Goal: Task Accomplishment & Management: Complete application form

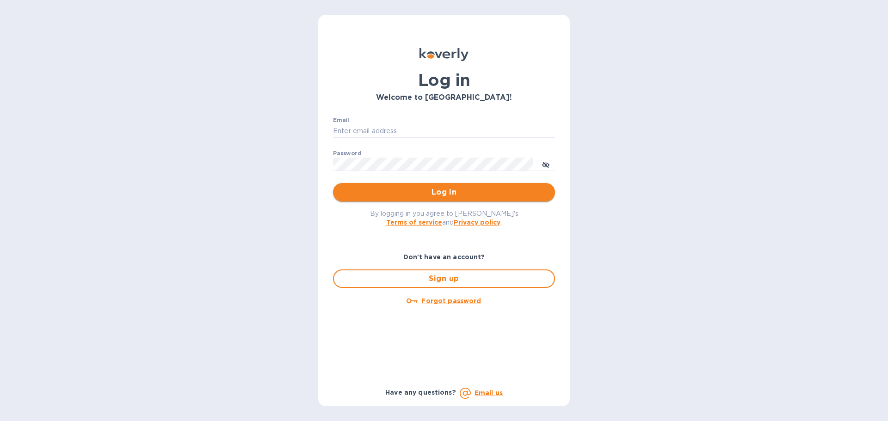
type input "k.carlton@kcarlton.com"
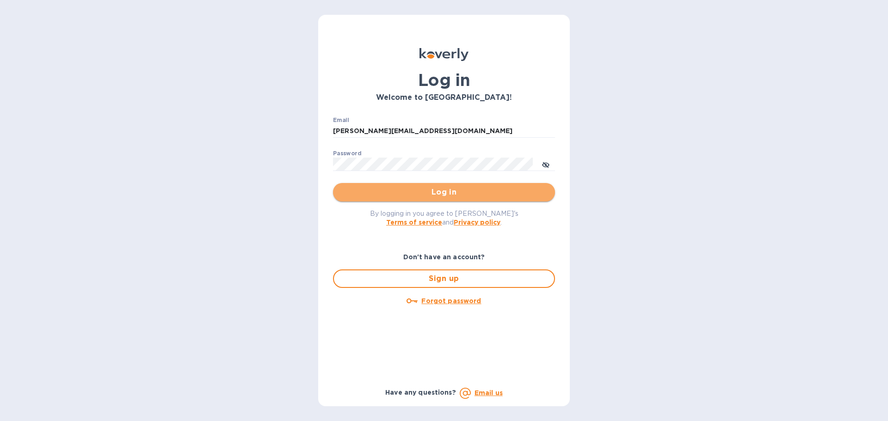
click at [437, 194] on span "Log in" at bounding box center [443, 192] width 207 height 11
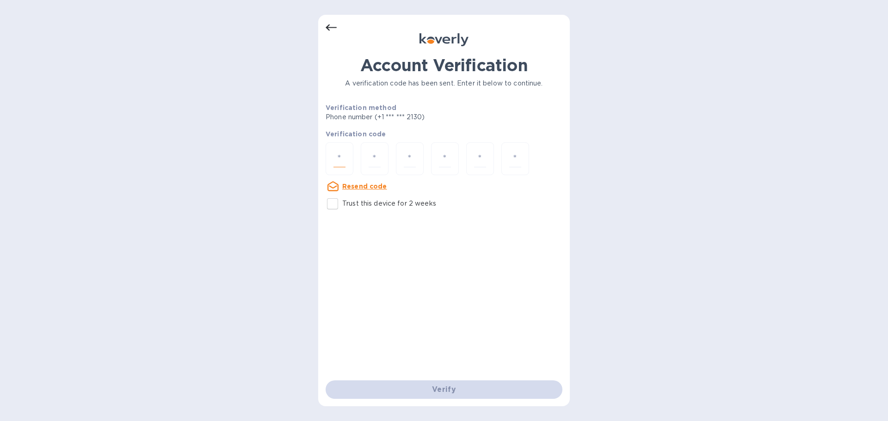
click at [343, 154] on input "number" at bounding box center [340, 158] width 12 height 17
type input "2"
type input "9"
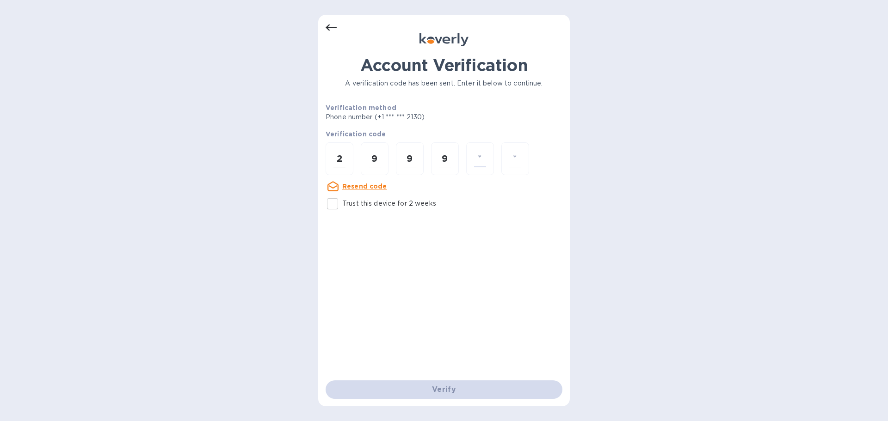
type input "0"
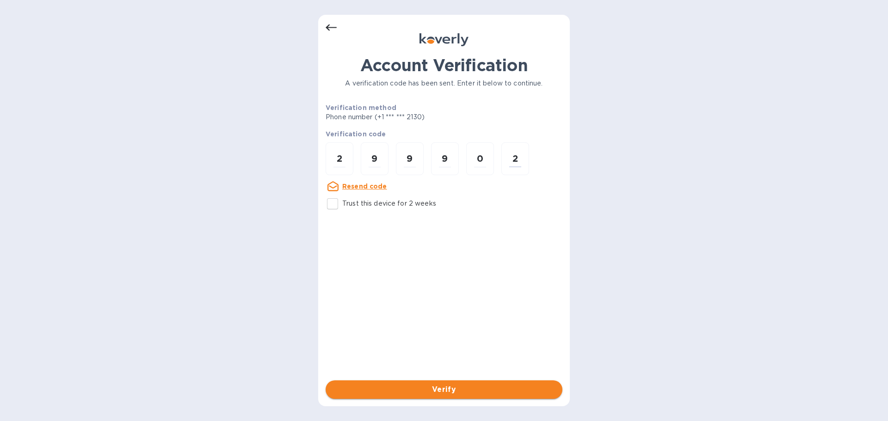
type input "2"
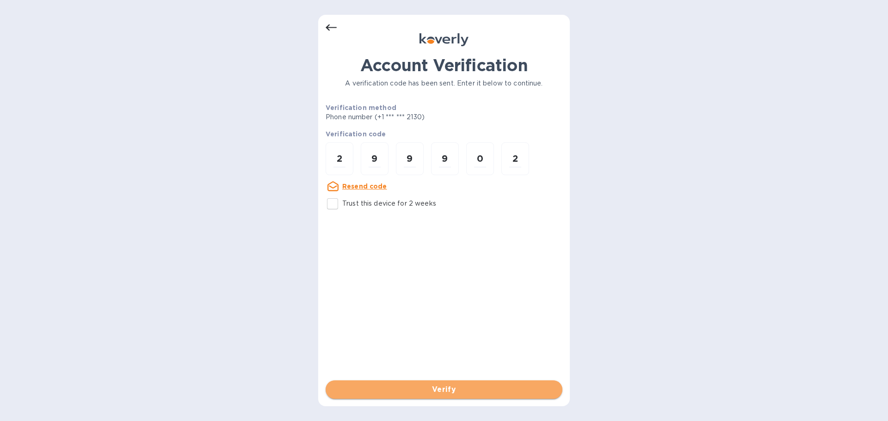
click at [451, 389] on span "Verify" at bounding box center [444, 389] width 222 height 11
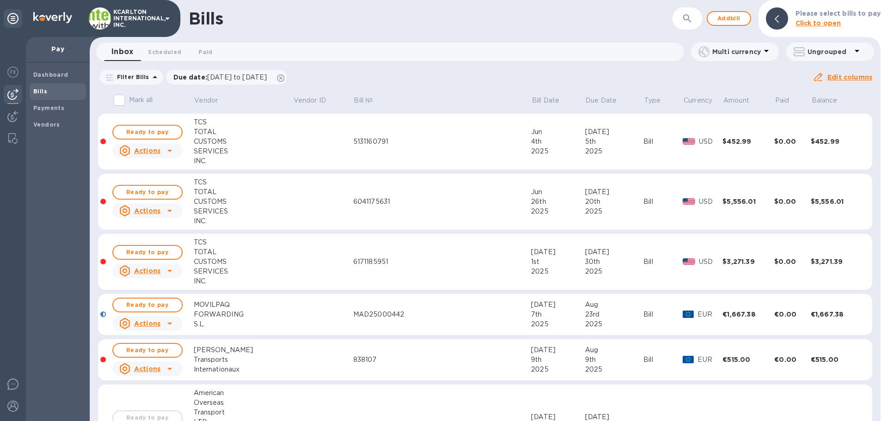
click at [693, 20] on icon "button" at bounding box center [687, 18] width 11 height 11
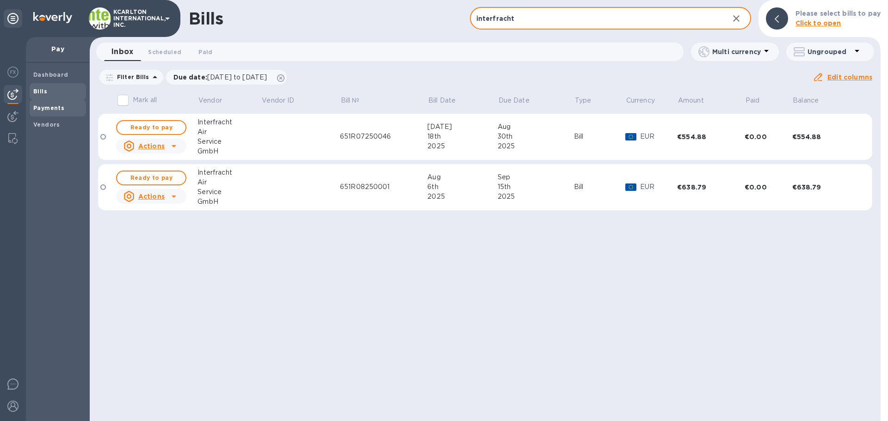
type input "interfracht"
click at [51, 106] on b "Payments" at bounding box center [48, 108] width 31 height 7
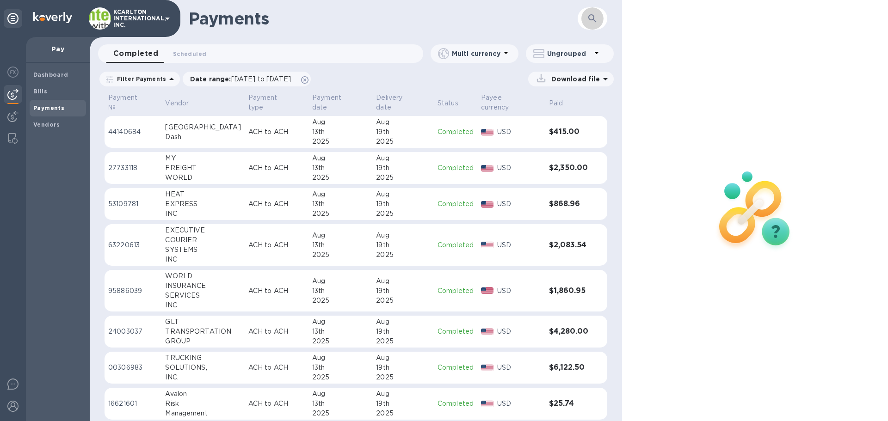
click at [596, 25] on button "button" at bounding box center [592, 18] width 22 height 22
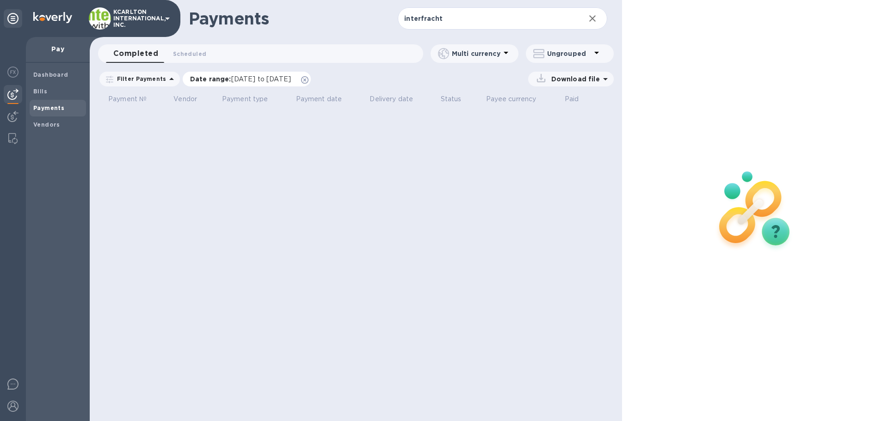
click at [309, 81] on icon at bounding box center [304, 79] width 7 height 7
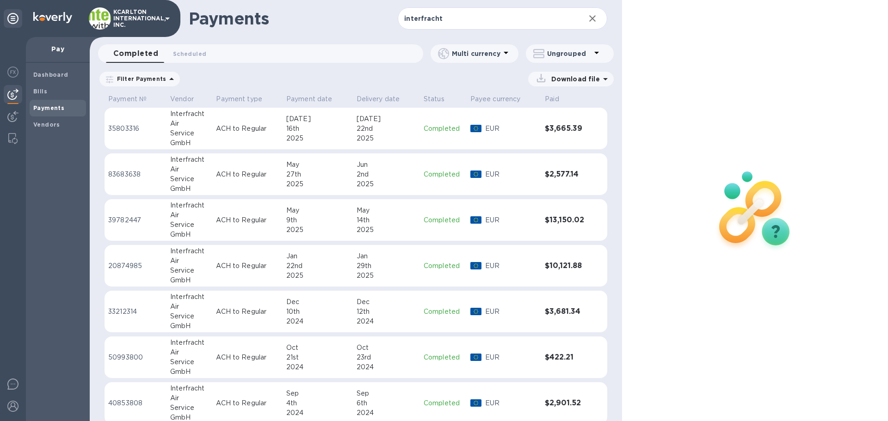
click at [124, 129] on p "35803316" at bounding box center [135, 129] width 55 height 10
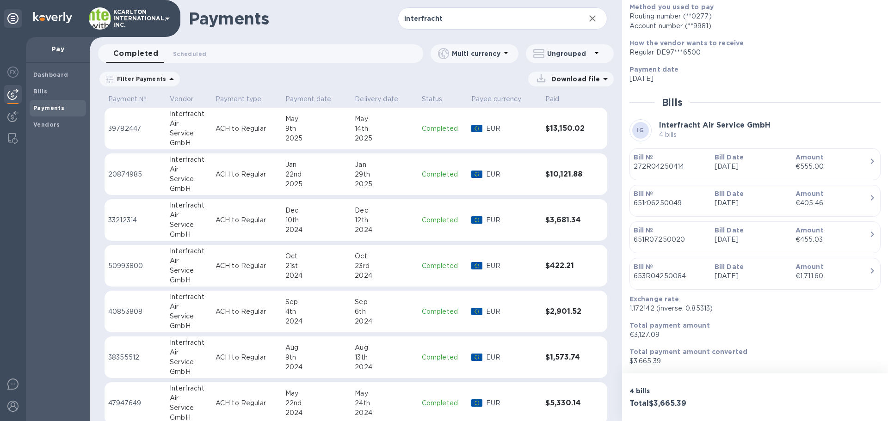
scroll to position [93, 0]
drag, startPoint x: 474, startPoint y: 20, endPoint x: 258, endPoint y: -7, distance: 217.3
click at [258, 0] on html "KCARLTON INTERNATIONAL, INC. Pay Dashboard Bills Payments Vendors Payments inte…" at bounding box center [444, 210] width 888 height 421
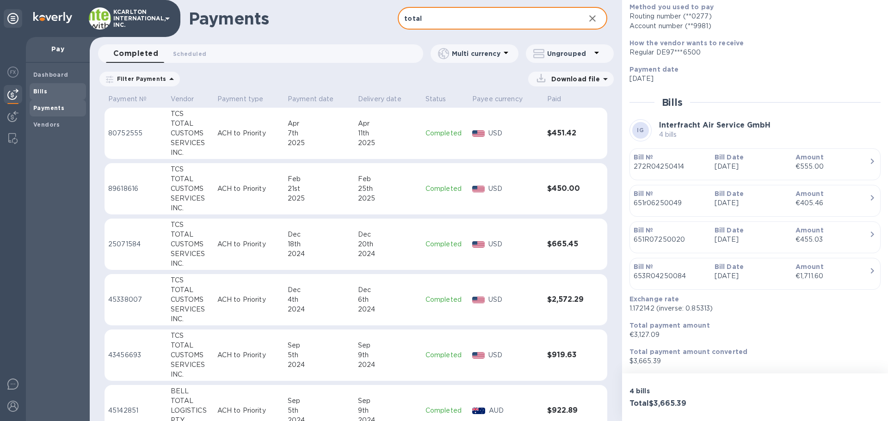
type input "total"
click at [46, 91] on b "Bills" at bounding box center [40, 91] width 14 height 7
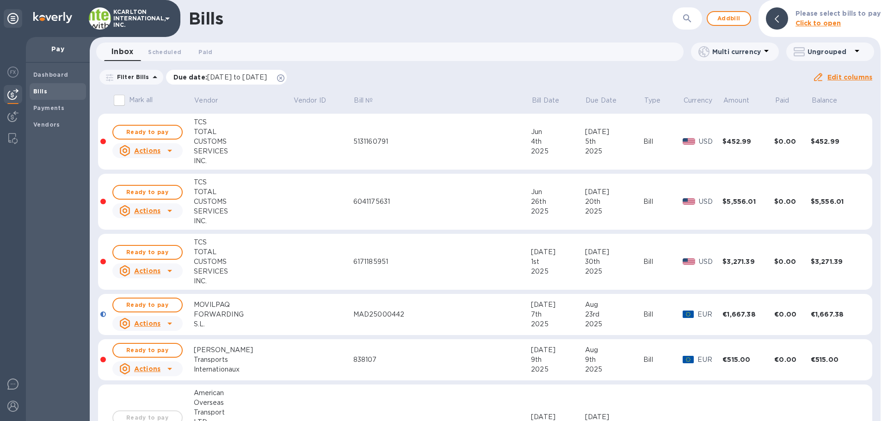
click at [284, 78] on icon at bounding box center [280, 77] width 7 height 7
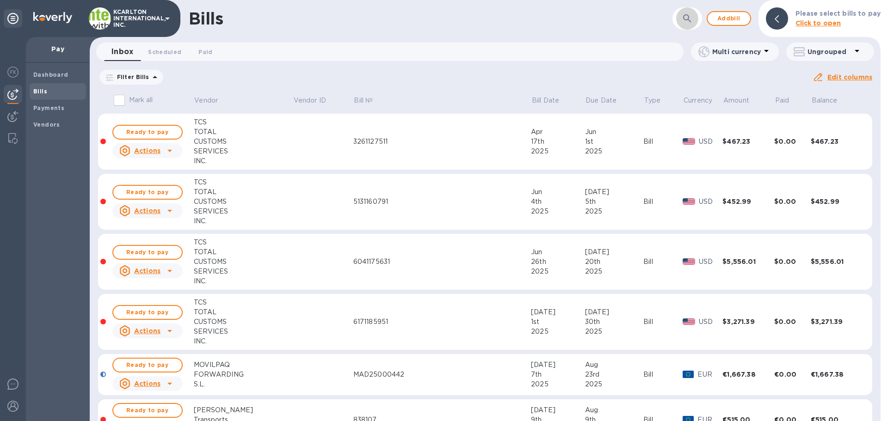
click at [687, 15] on icon "button" at bounding box center [687, 18] width 8 height 8
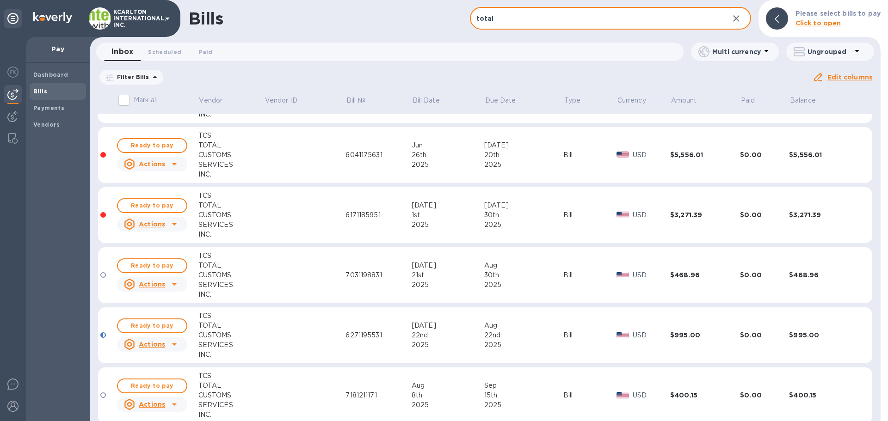
scroll to position [182, 0]
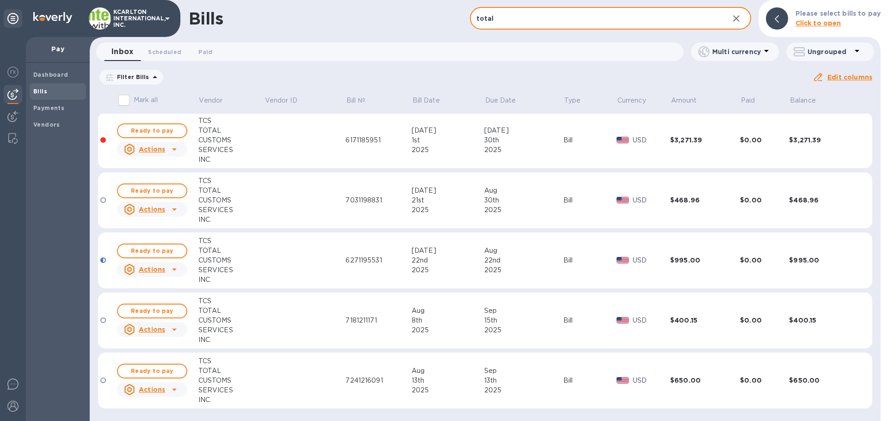
type input "total"
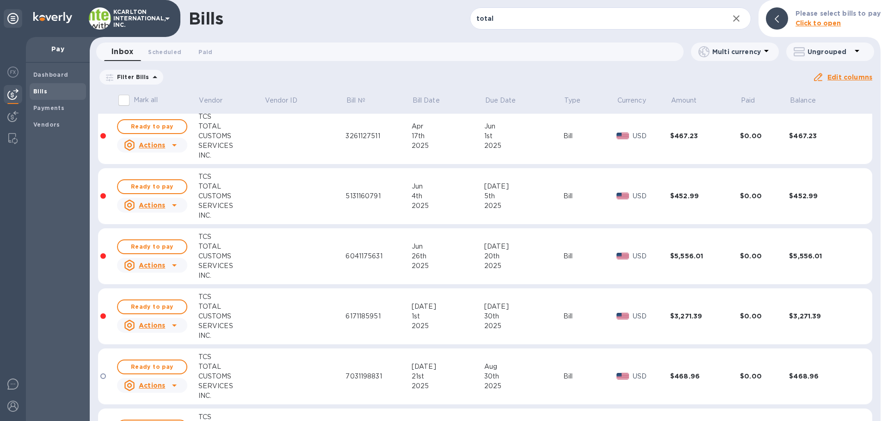
scroll to position [0, 0]
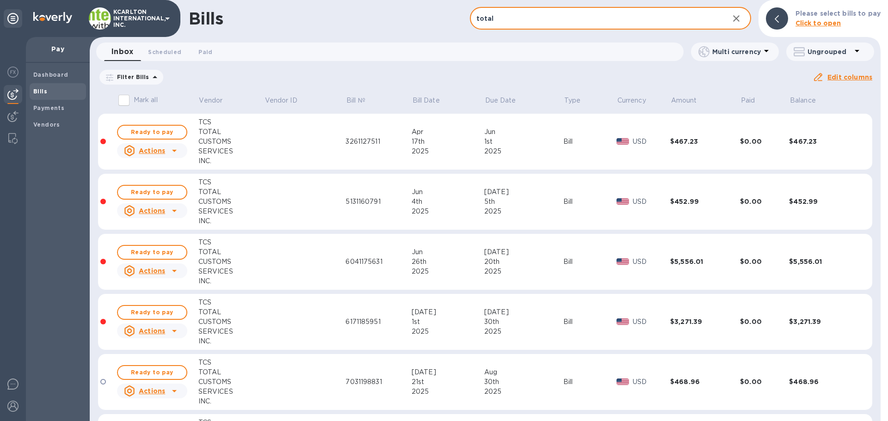
click at [37, 88] on b "Bills" at bounding box center [40, 91] width 14 height 7
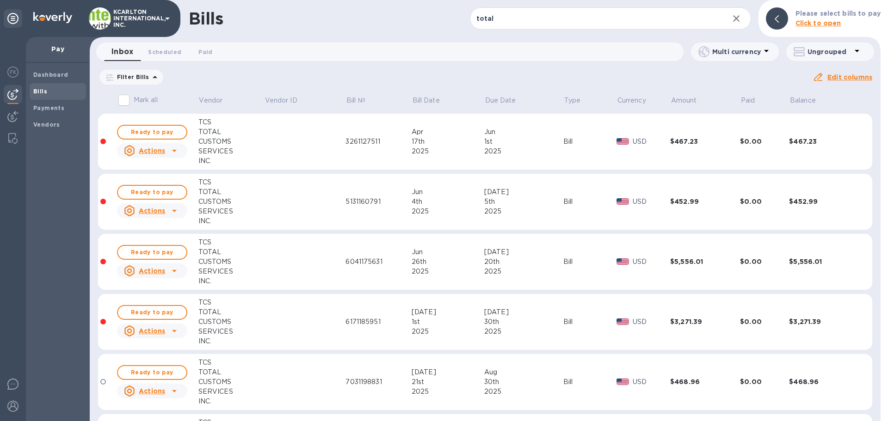
click at [45, 92] on b "Bills" at bounding box center [40, 91] width 14 height 7
click at [737, 19] on icon "button" at bounding box center [736, 18] width 11 height 11
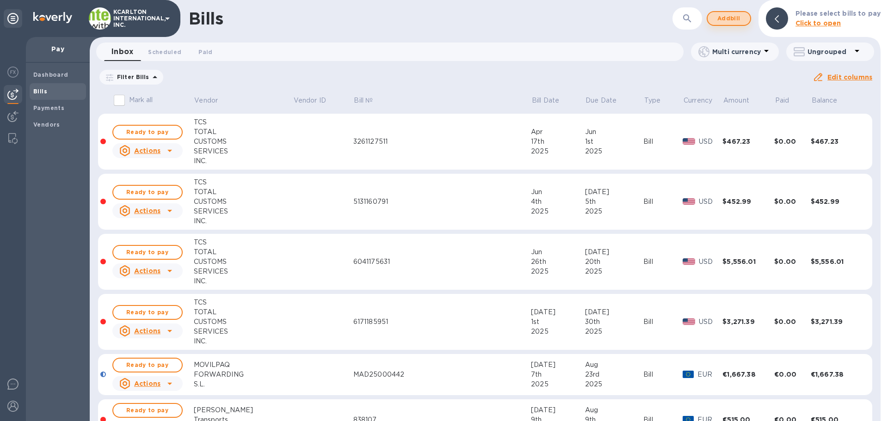
click at [737, 17] on span "Add bill" at bounding box center [729, 18] width 28 height 11
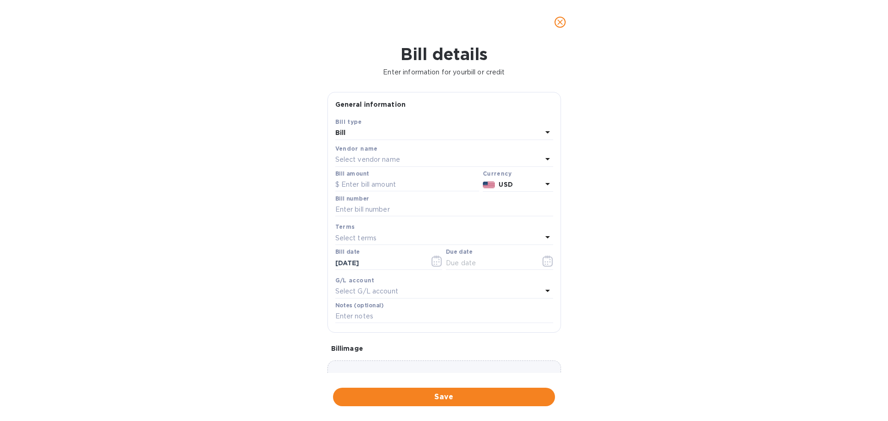
click at [396, 134] on div "Bill" at bounding box center [438, 133] width 207 height 13
click at [360, 171] on p "Credit" at bounding box center [441, 172] width 196 height 10
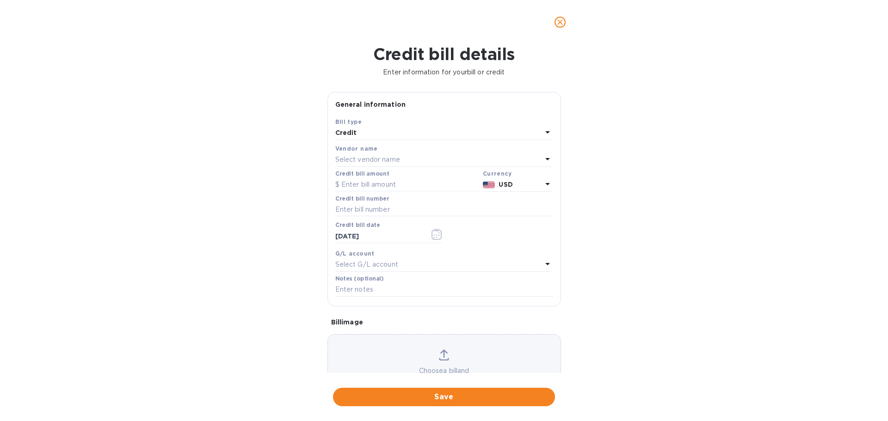
click at [356, 159] on p "Select vendor name" at bounding box center [367, 160] width 65 height 10
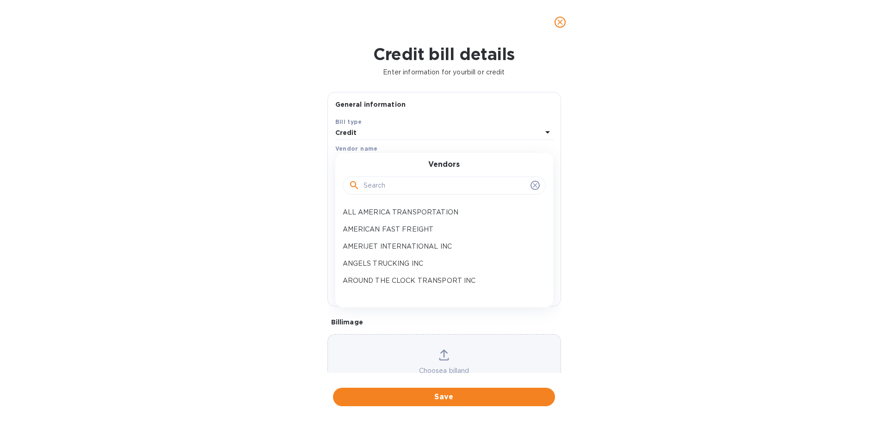
click at [367, 183] on input "text" at bounding box center [445, 186] width 163 height 14
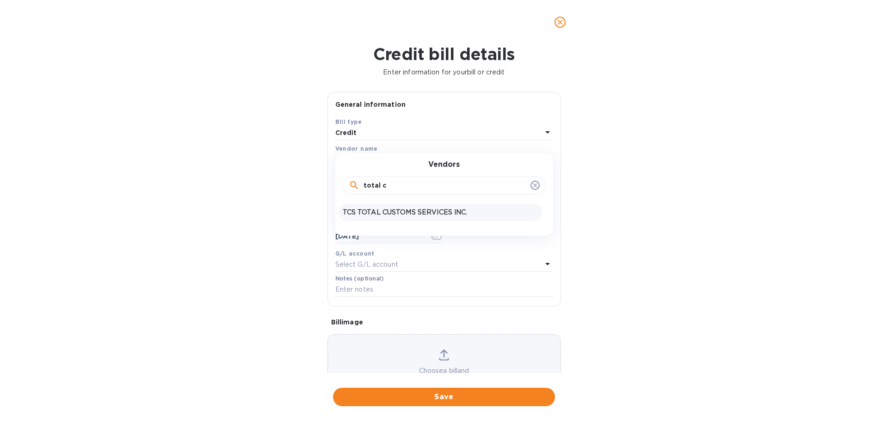
type input "total c"
click at [368, 211] on p "TCS TOTAL CUSTOMS SERVICES INC." at bounding box center [441, 213] width 196 height 10
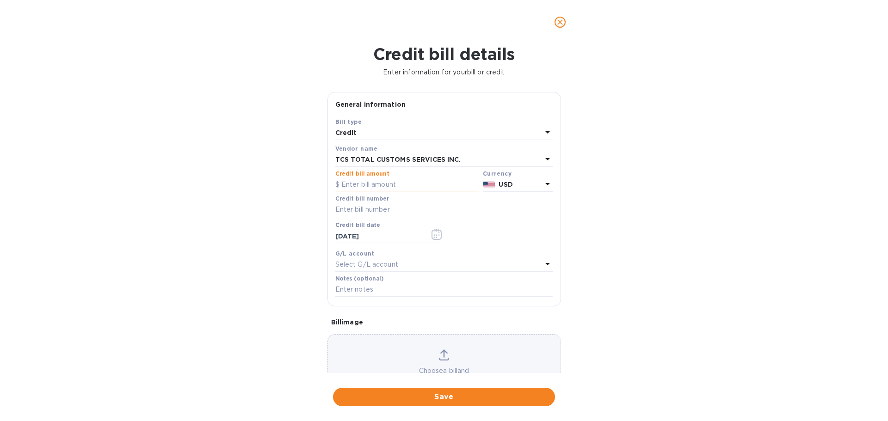
click at [378, 184] on input "text" at bounding box center [407, 185] width 144 height 14
type input "1,583.53"
type input "35250164-01-1"
click at [377, 240] on input "[DATE]" at bounding box center [378, 236] width 87 height 14
type input "0_/__/____"
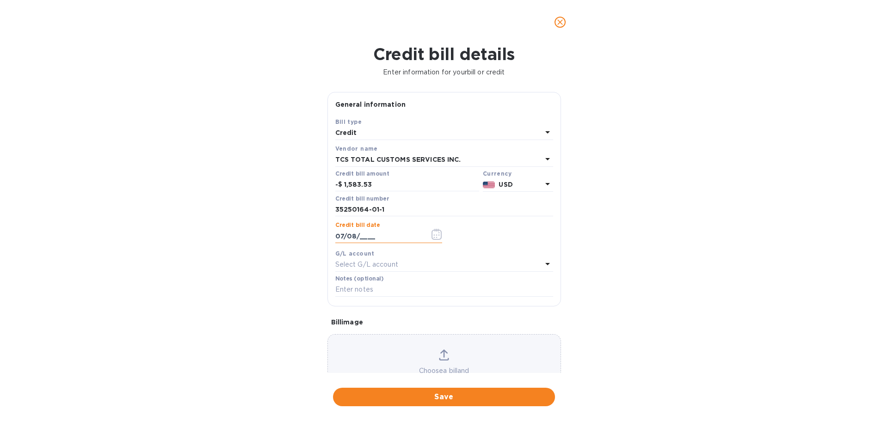
type input "07/08/____"
click at [374, 240] on input "07/08/____" at bounding box center [378, 236] width 87 height 14
type input "[DATE]__"
click at [361, 266] on p "Select G/L account" at bounding box center [366, 265] width 63 height 10
click at [389, 271] on div "Accounts" at bounding box center [444, 286] width 196 height 40
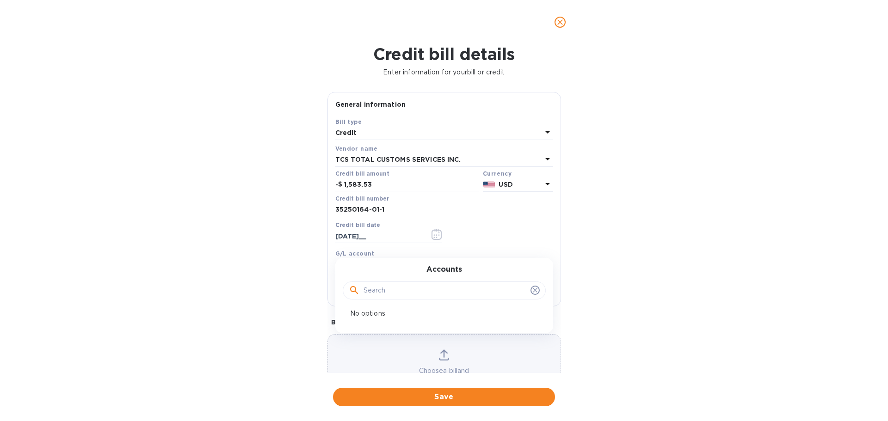
drag, startPoint x: 379, startPoint y: 267, endPoint x: 374, endPoint y: 282, distance: 16.0
click at [379, 267] on div "Accounts" at bounding box center [444, 286] width 196 height 40
click at [374, 289] on input "text" at bounding box center [445, 291] width 163 height 14
click at [385, 365] on div "Choose a bill and drag it here" at bounding box center [444, 368] width 233 height 36
click at [351, 288] on input "text" at bounding box center [444, 290] width 218 height 14
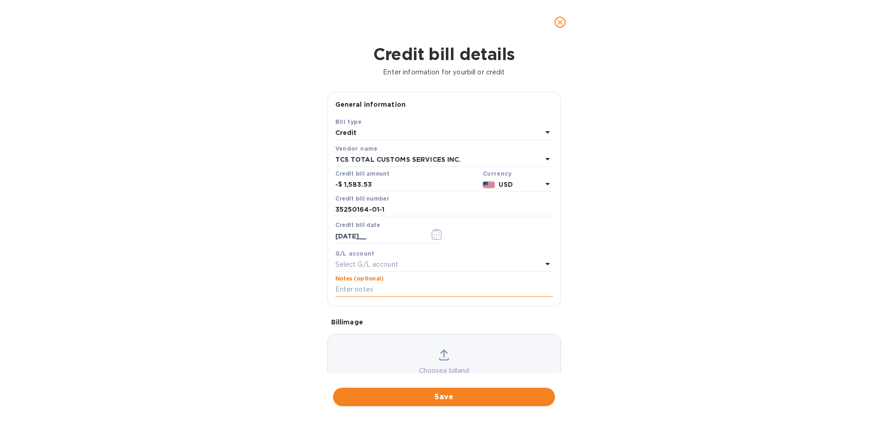
type input "3"
click at [415, 136] on div "Credit" at bounding box center [438, 133] width 207 height 13
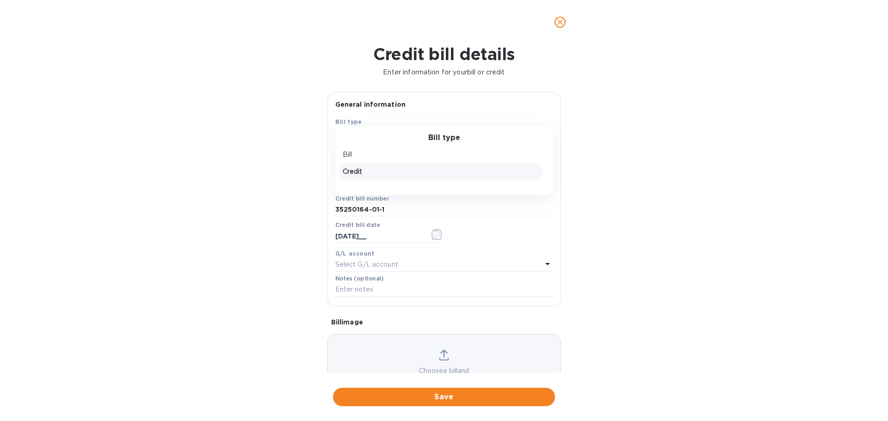
click at [360, 172] on p "Credit" at bounding box center [441, 172] width 196 height 10
click at [370, 236] on input "[DATE]__" at bounding box center [378, 236] width 87 height 14
type input "[DATE]"
click at [444, 390] on button "Save" at bounding box center [444, 397] width 222 height 19
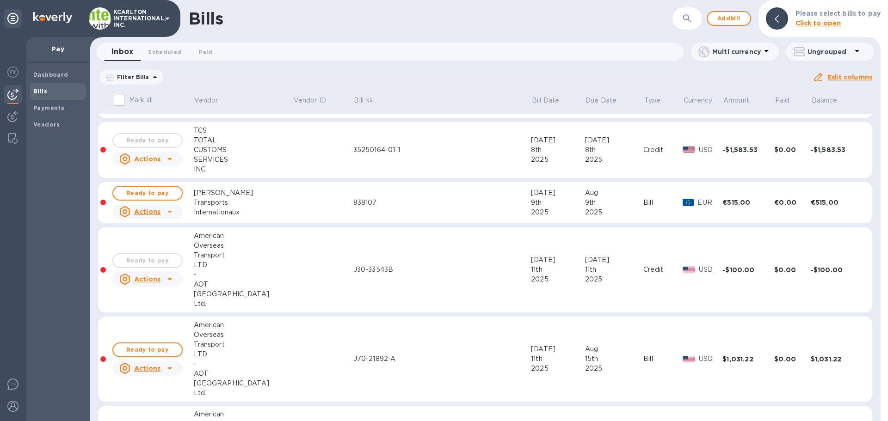
scroll to position [370, 0]
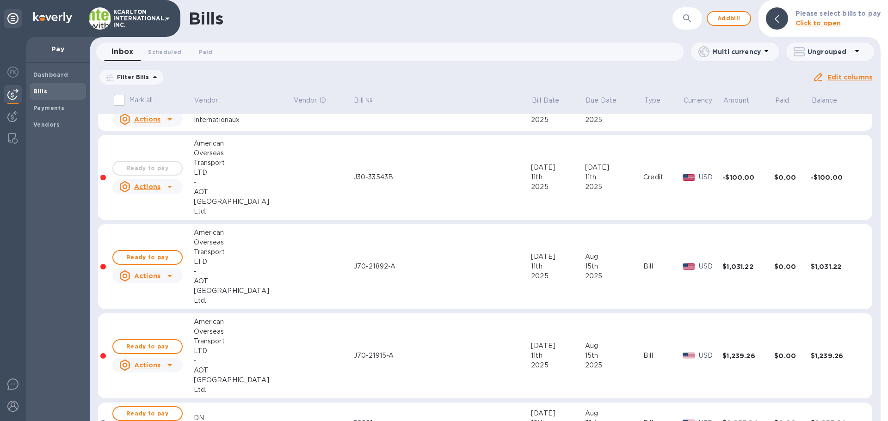
click at [687, 19] on icon "button" at bounding box center [687, 18] width 11 height 11
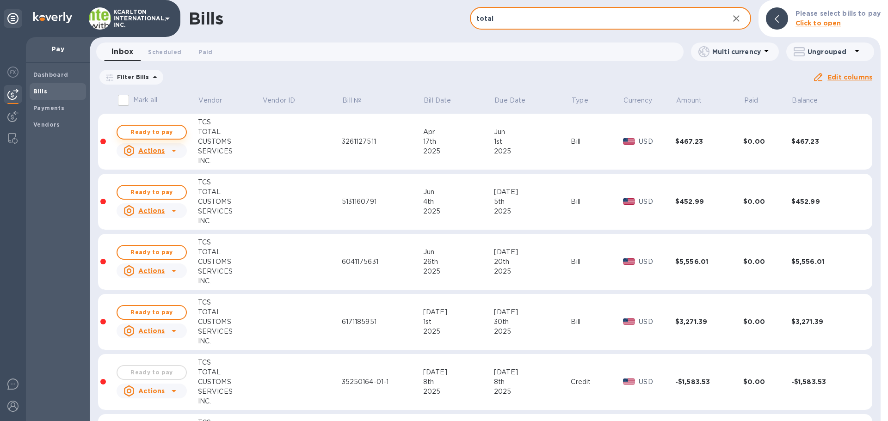
type input "total"
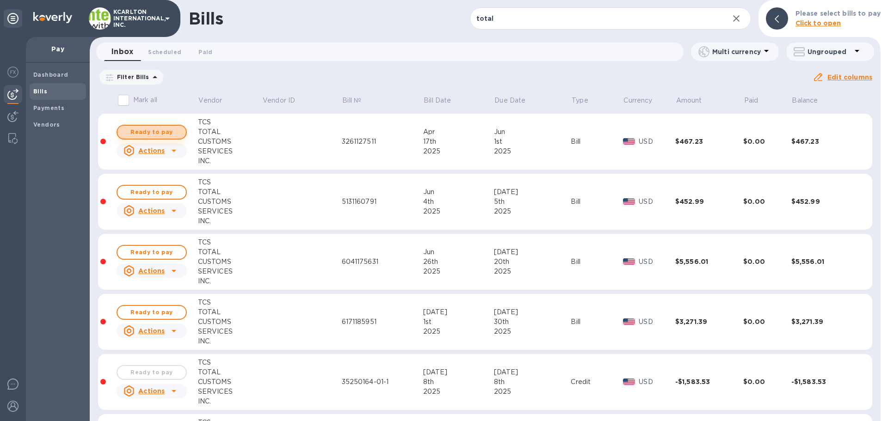
click at [148, 131] on span "Ready to pay" at bounding box center [152, 132] width 54 height 11
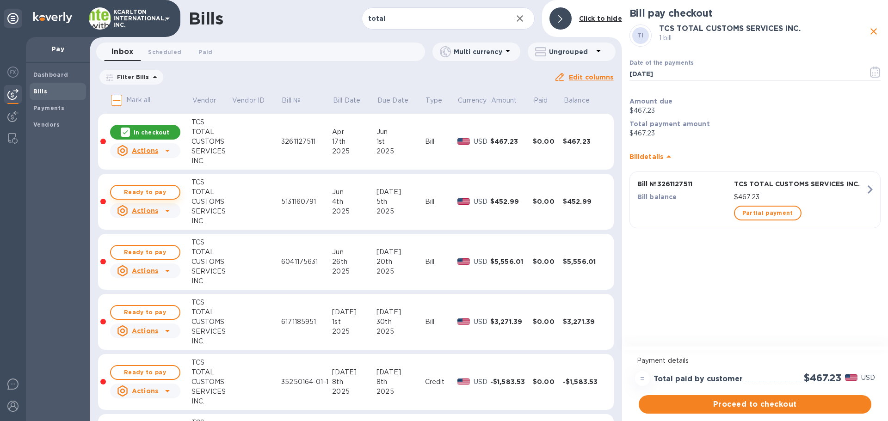
click at [152, 194] on span "Ready to pay" at bounding box center [145, 192] width 54 height 11
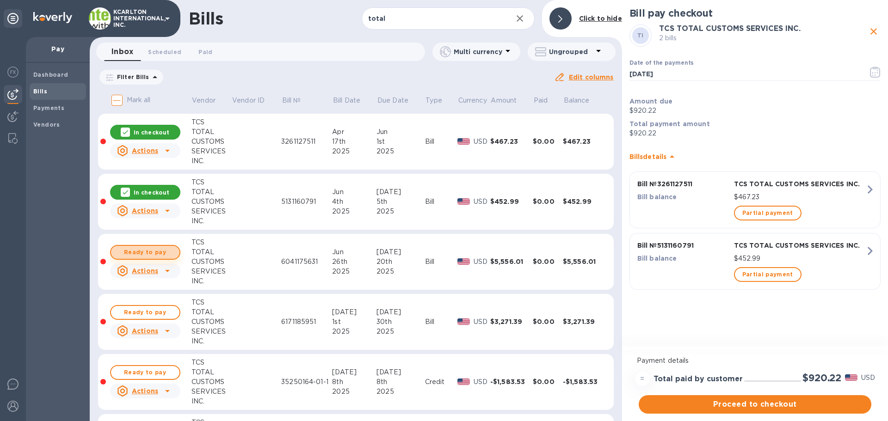
click at [149, 252] on span "Ready to pay" at bounding box center [145, 252] width 54 height 11
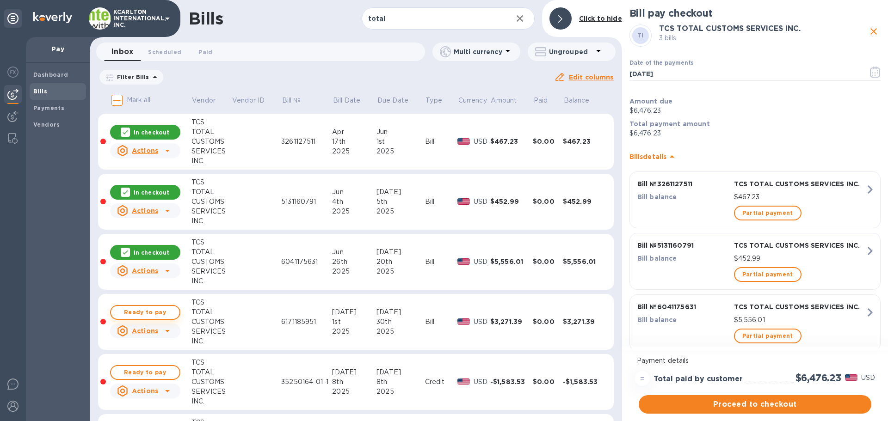
click at [151, 310] on span "Ready to pay" at bounding box center [145, 312] width 54 height 11
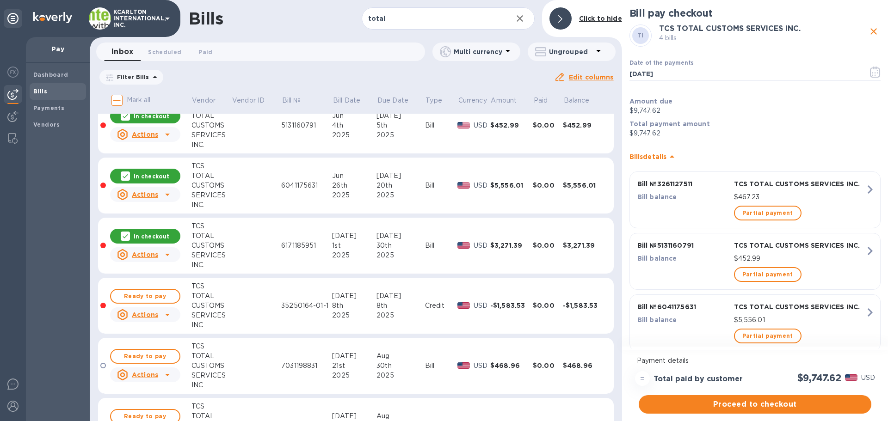
scroll to position [93, 0]
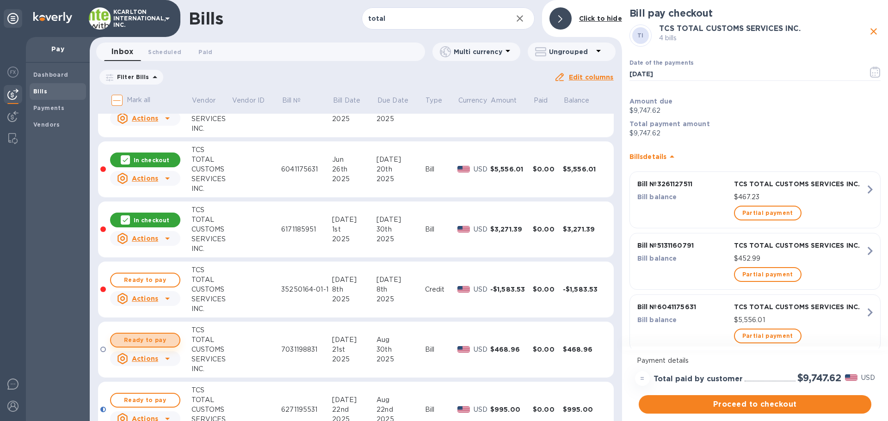
click at [148, 338] on span "Ready to pay" at bounding box center [145, 340] width 54 height 11
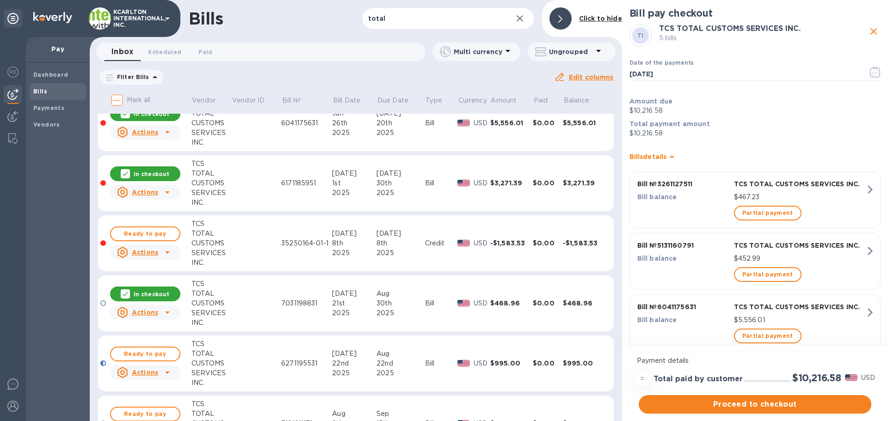
scroll to position [185, 0]
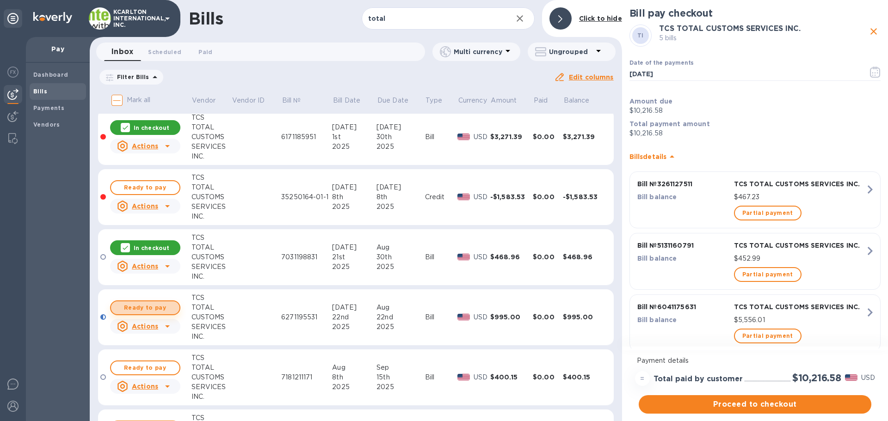
click at [152, 307] on span "Ready to pay" at bounding box center [145, 308] width 54 height 11
click at [138, 364] on span "Ready to pay" at bounding box center [145, 368] width 54 height 11
click at [154, 188] on span "Ready to pay" at bounding box center [145, 187] width 54 height 11
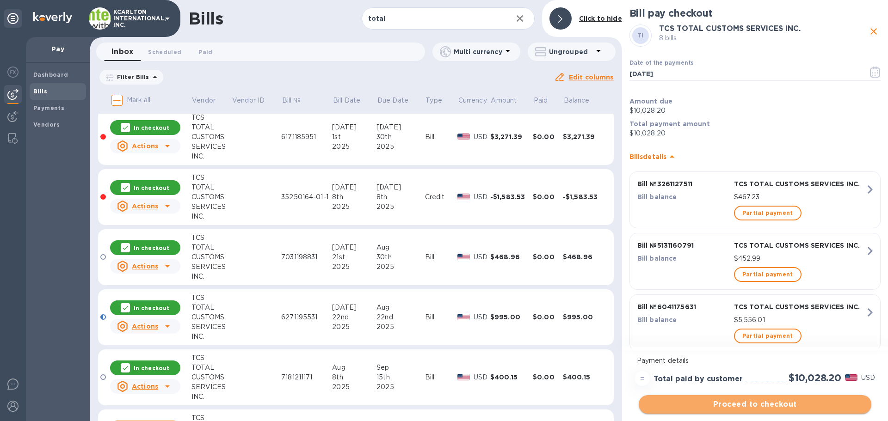
click at [727, 400] on span "Proceed to checkout" at bounding box center [755, 404] width 218 height 11
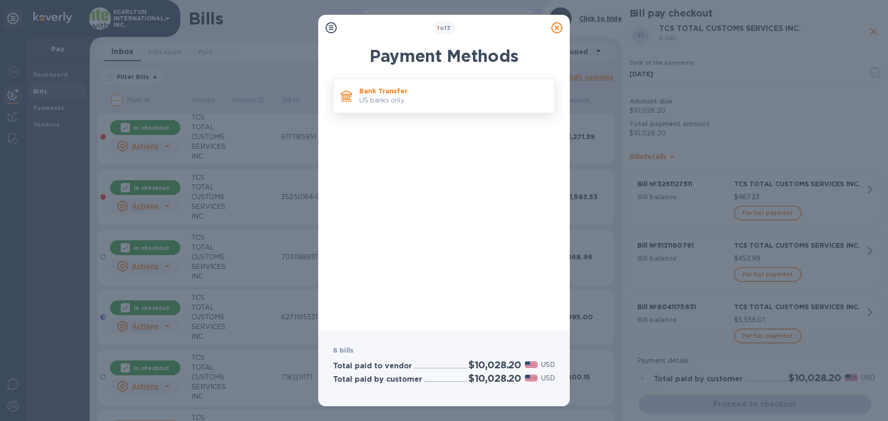
click at [408, 96] on p "US banks only." at bounding box center [453, 101] width 188 height 10
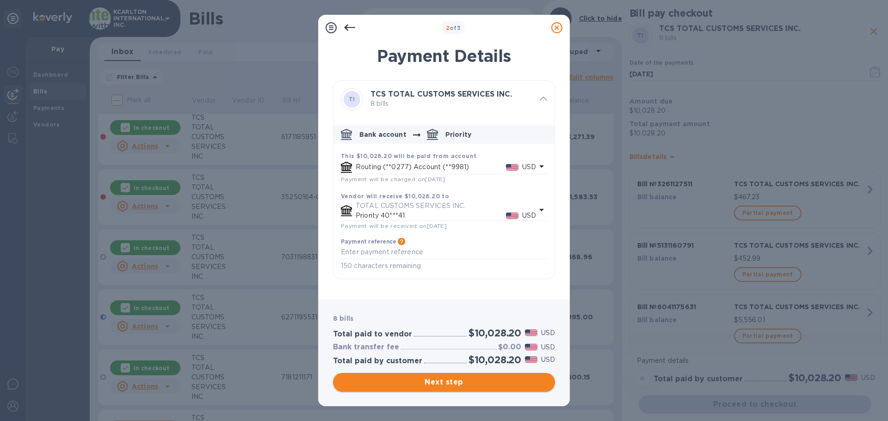
click at [455, 380] on span "Next step" at bounding box center [443, 382] width 207 height 11
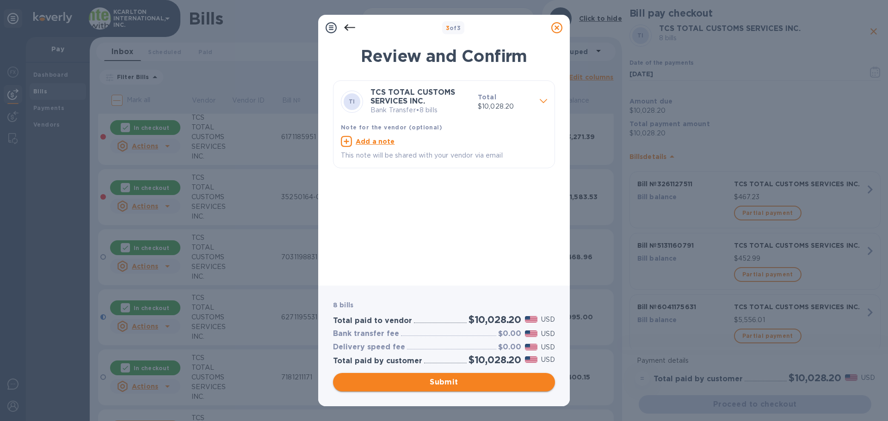
click at [455, 380] on span "Submit" at bounding box center [443, 382] width 207 height 11
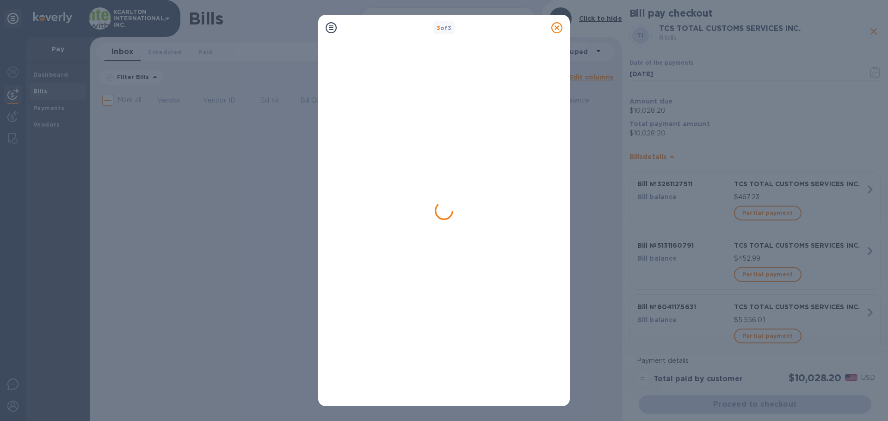
scroll to position [0, 0]
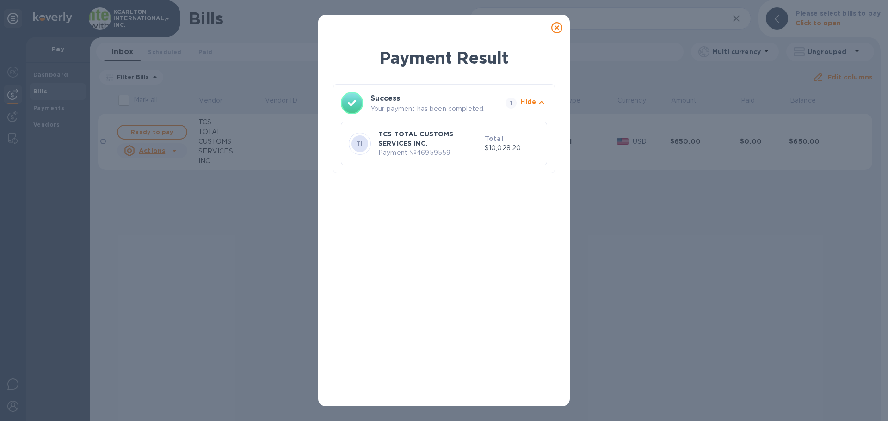
click at [555, 27] on icon at bounding box center [556, 27] width 11 height 11
